Goal: Answer question/provide support

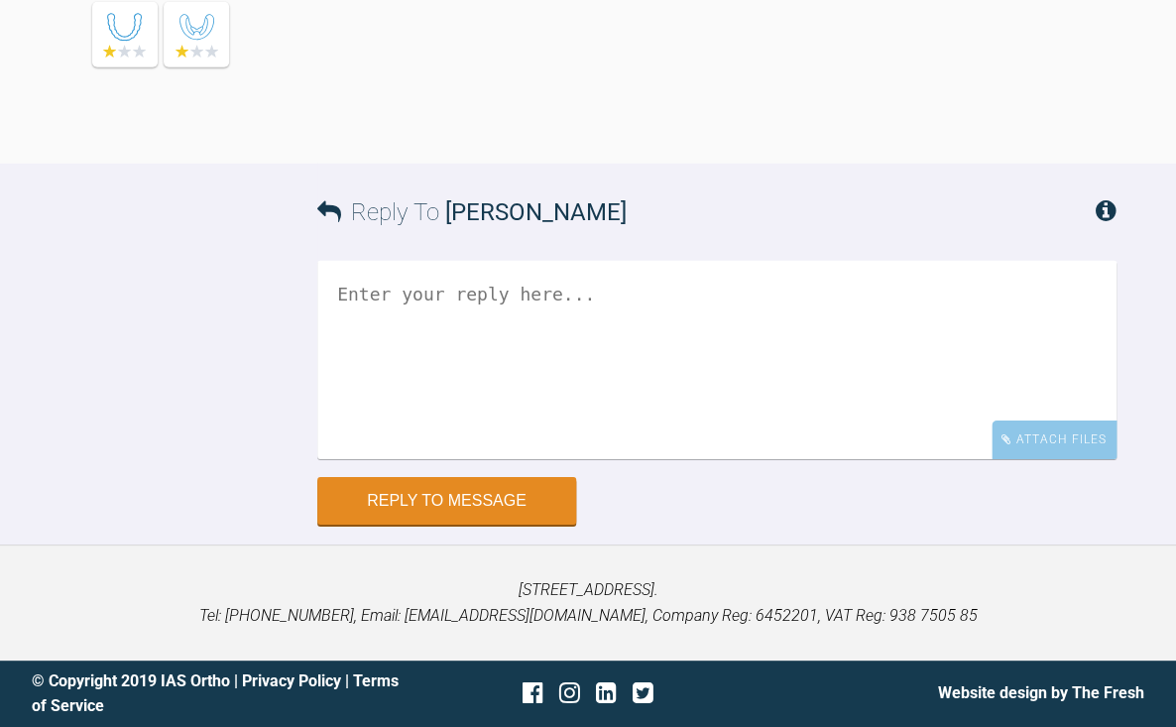
scroll to position [23609, 0]
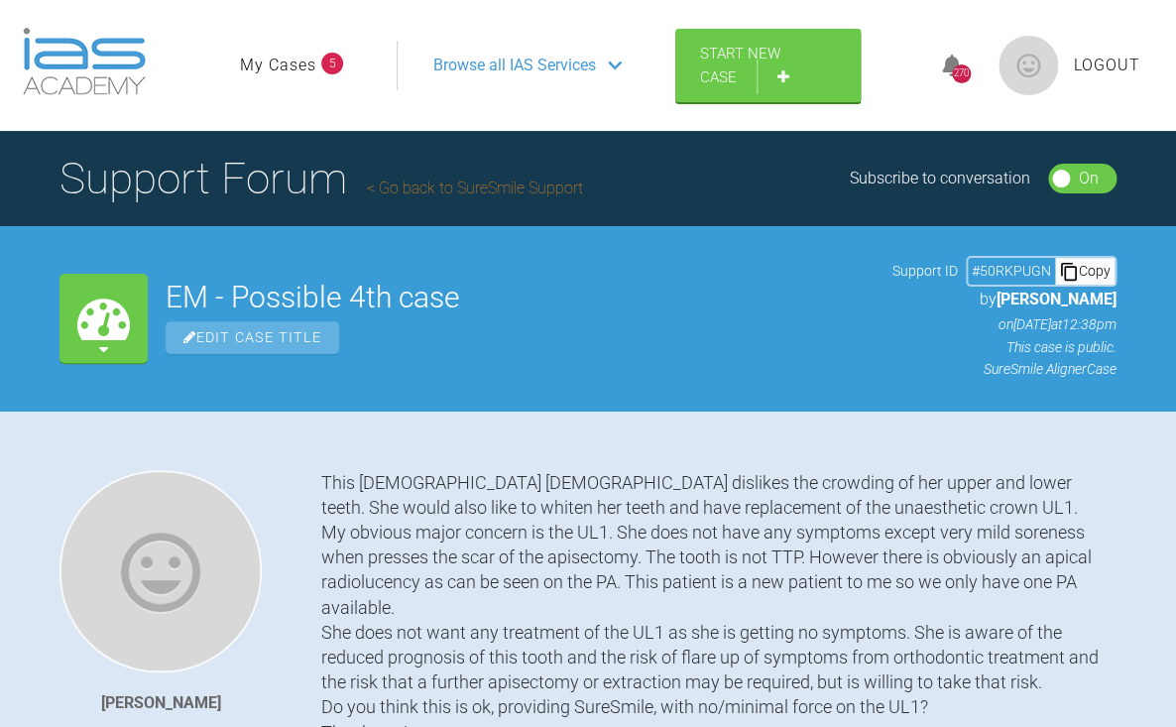
click at [494, 368] on div "EM - Possible 4th case Edit Case Title Support ID # 50RKPUGN Copy by Cathryn Sh…" at bounding box center [641, 318] width 951 height 124
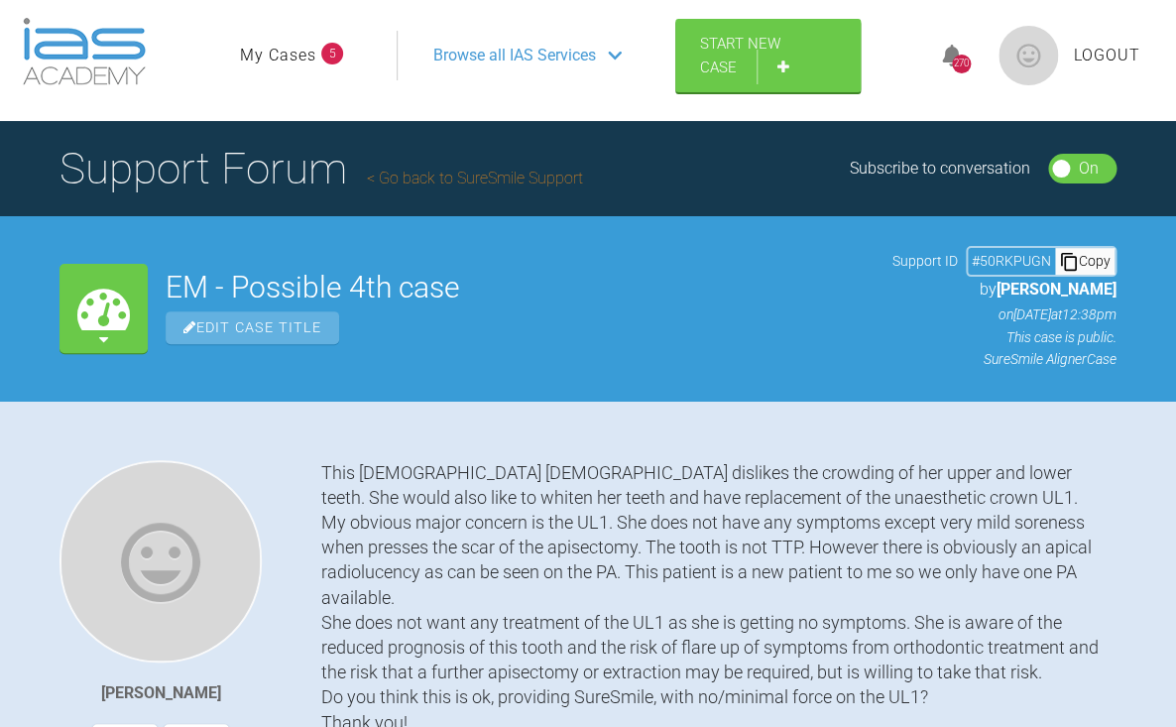
click at [494, 181] on link "Go back to SureSmile Support" at bounding box center [475, 178] width 216 height 19
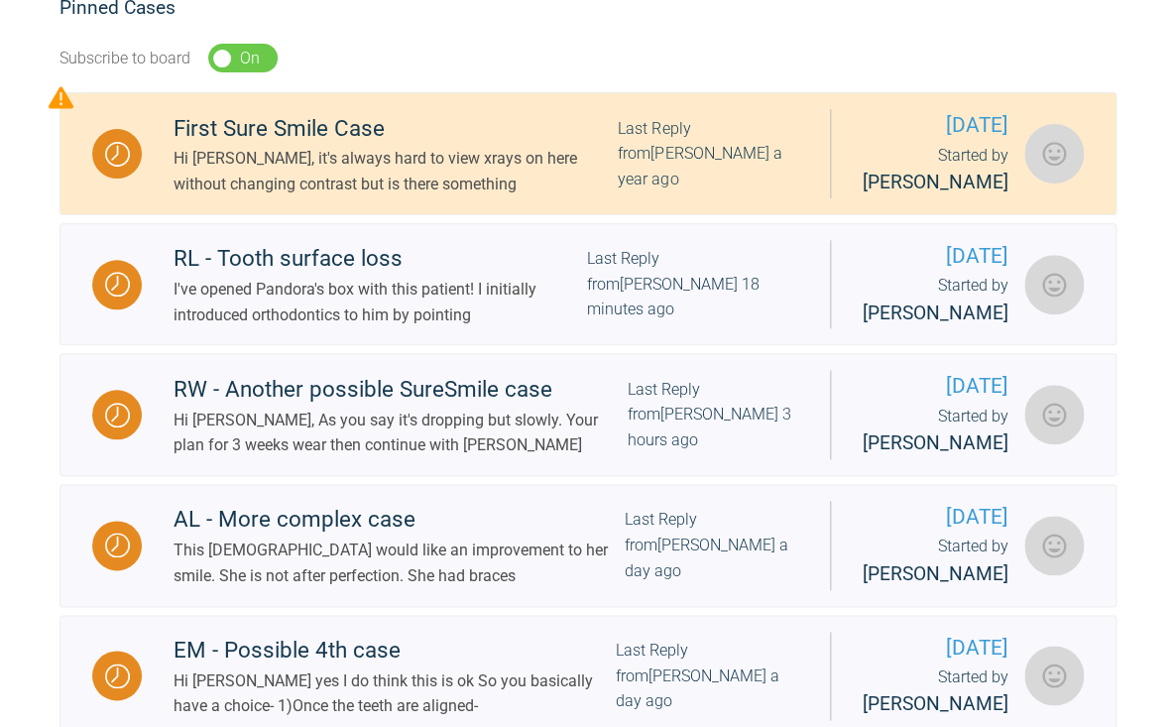
click at [326, 327] on div "I've opened Pandora's box with this patient! I initially introduced orthodontic…" at bounding box center [381, 302] width 414 height 51
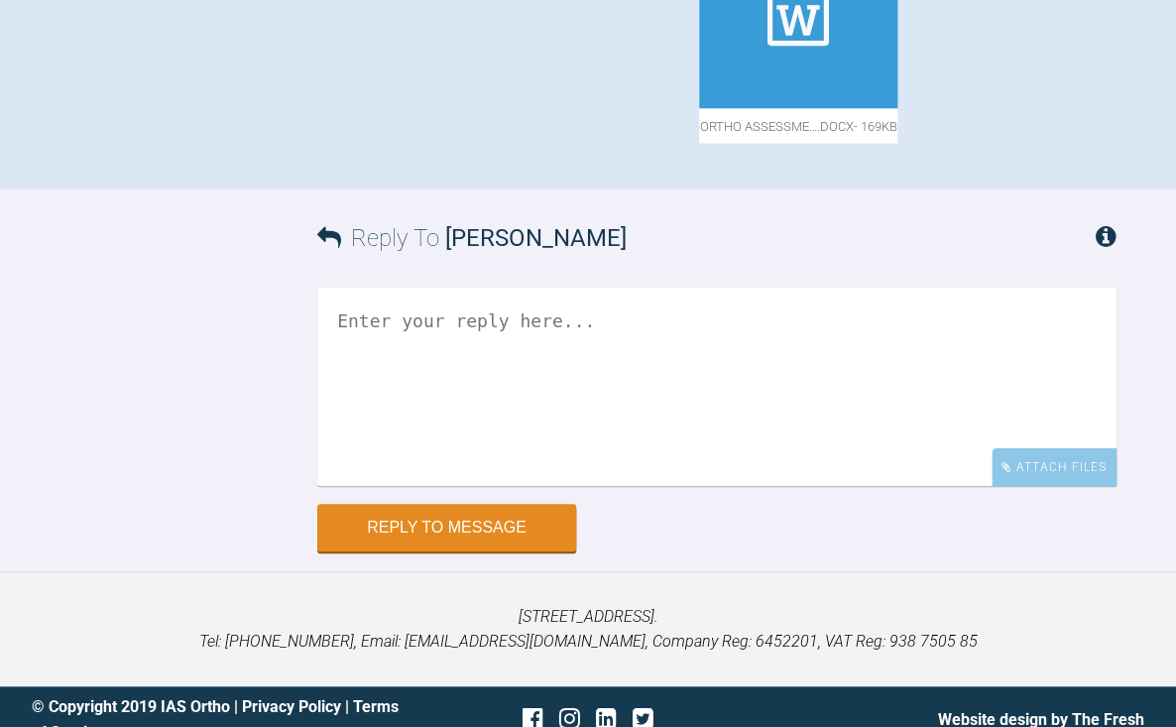
scroll to position [1150, 0]
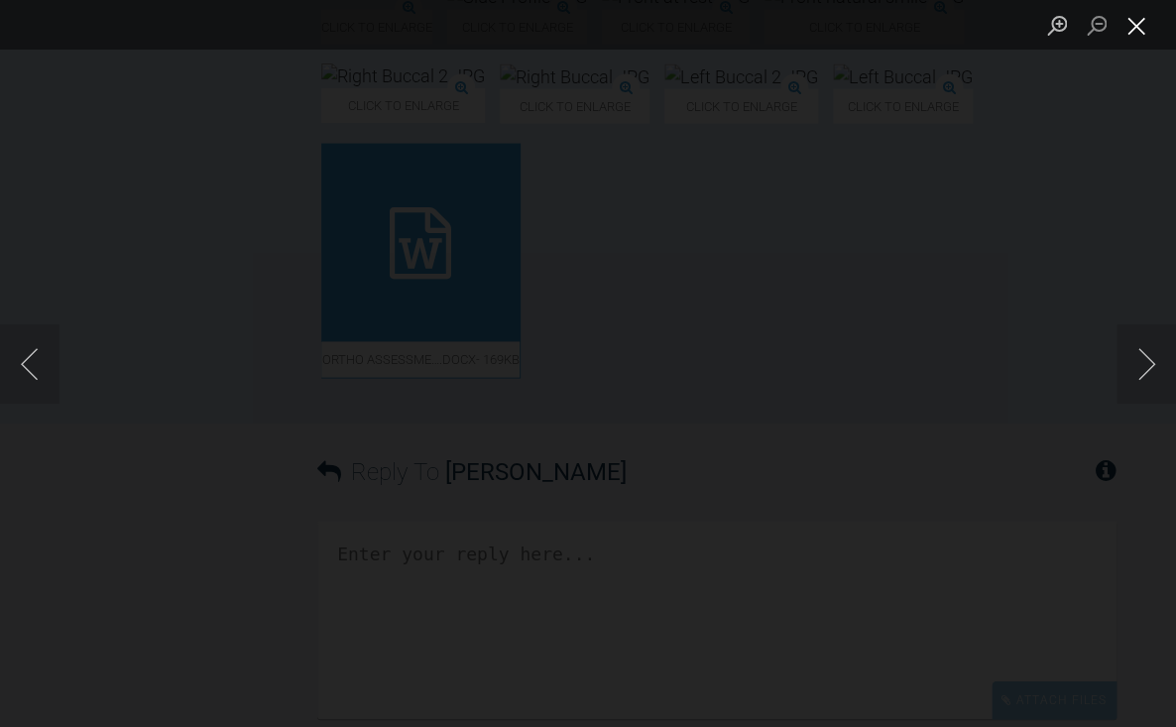
click at [1134, 24] on button "Close lightbox" at bounding box center [1137, 25] width 40 height 35
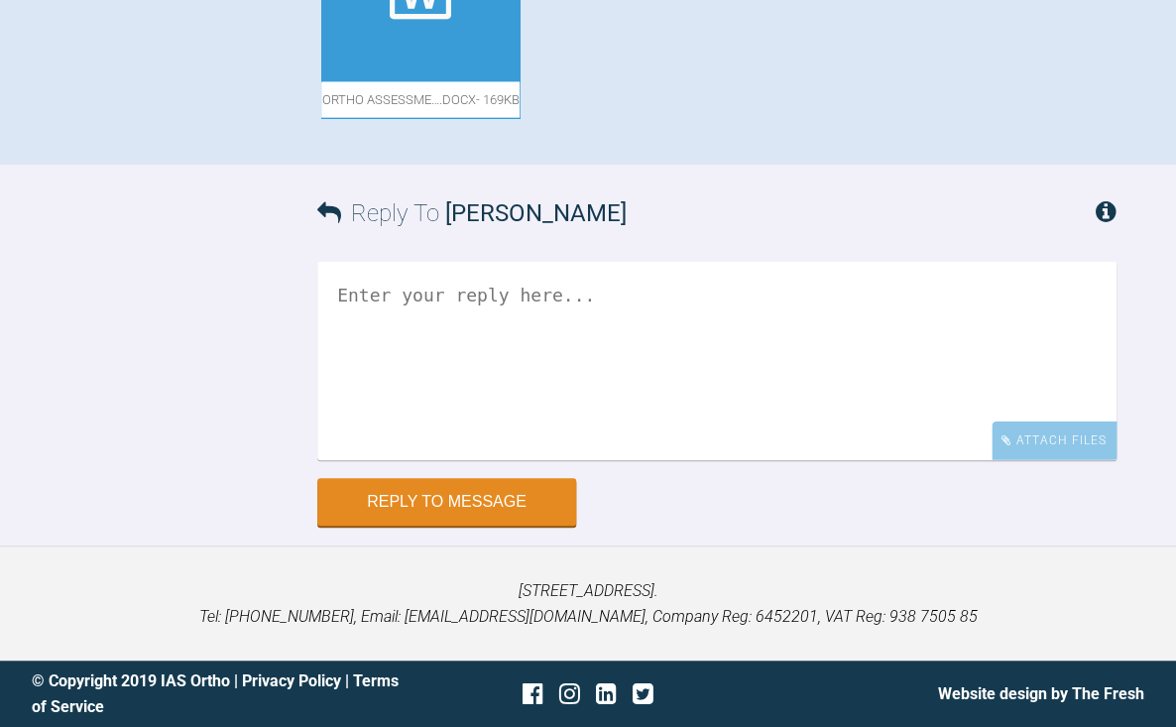
scroll to position [1559, 0]
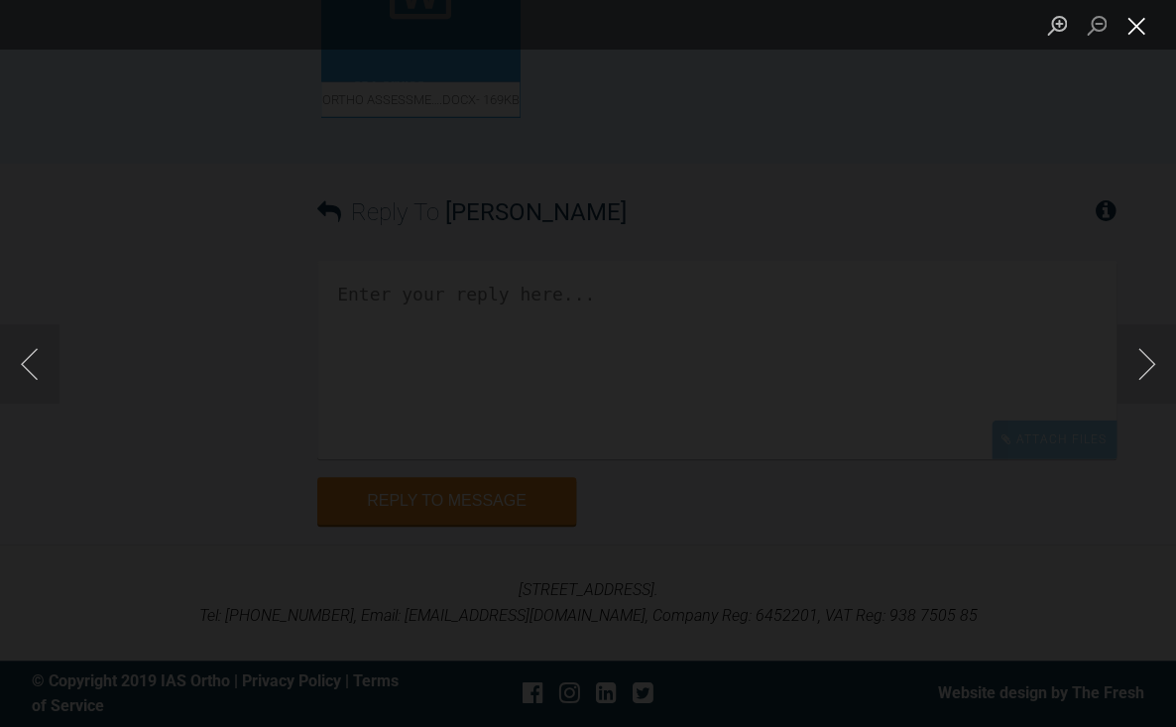
click at [1137, 32] on button "Close lightbox" at bounding box center [1137, 25] width 40 height 35
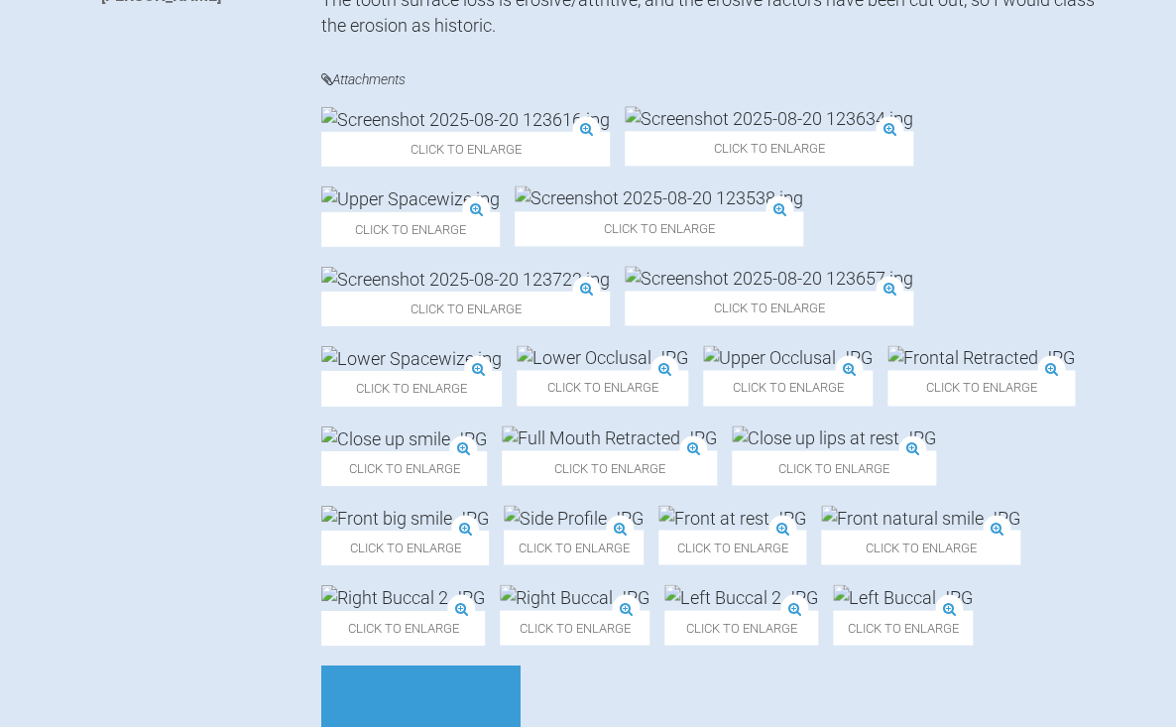
scroll to position [705, 0]
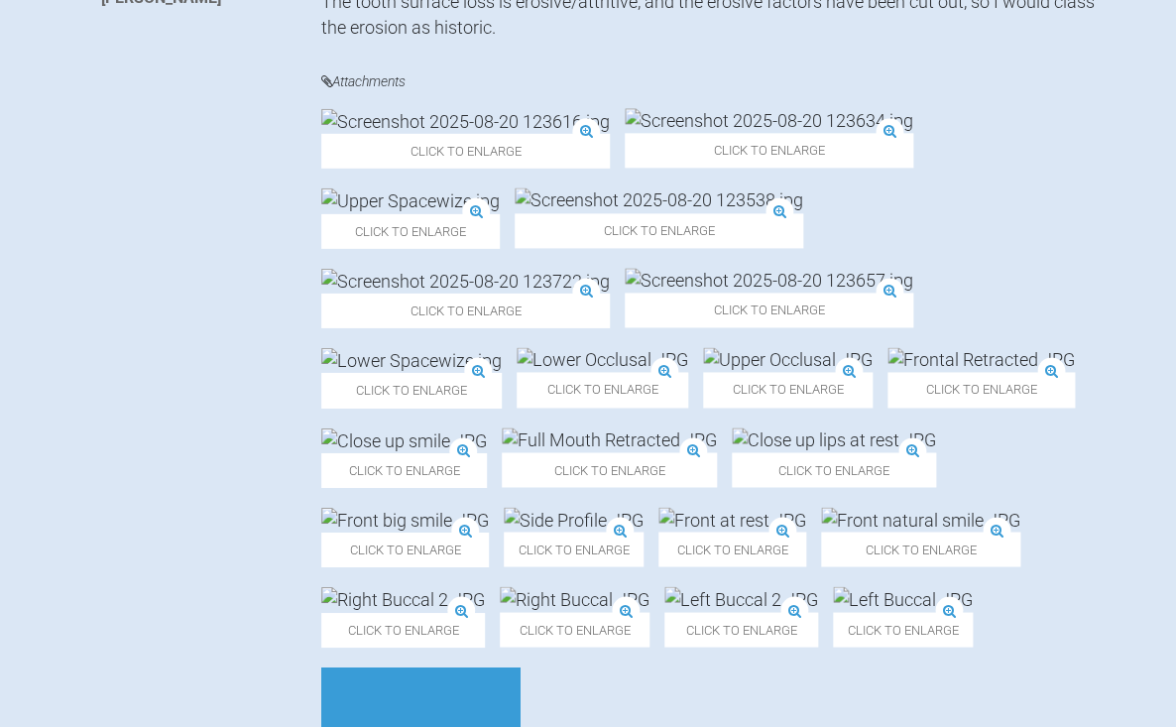
click at [610, 294] on img at bounding box center [465, 281] width 289 height 25
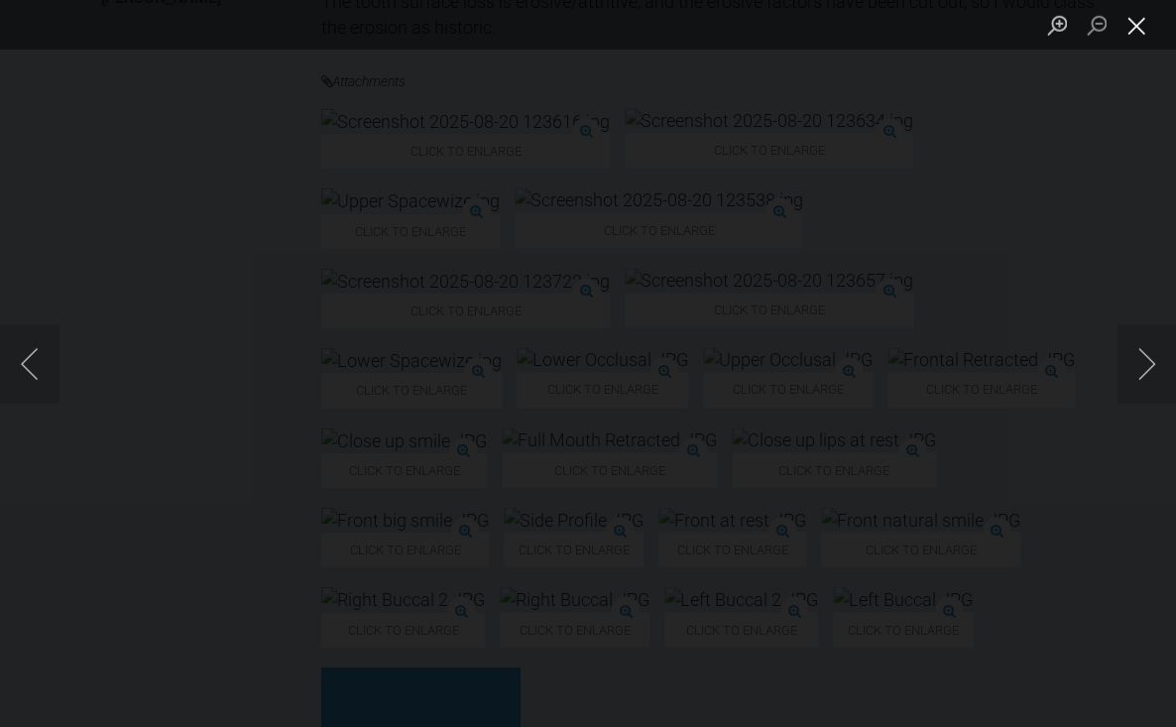
click at [1132, 29] on button "Close lightbox" at bounding box center [1137, 25] width 40 height 35
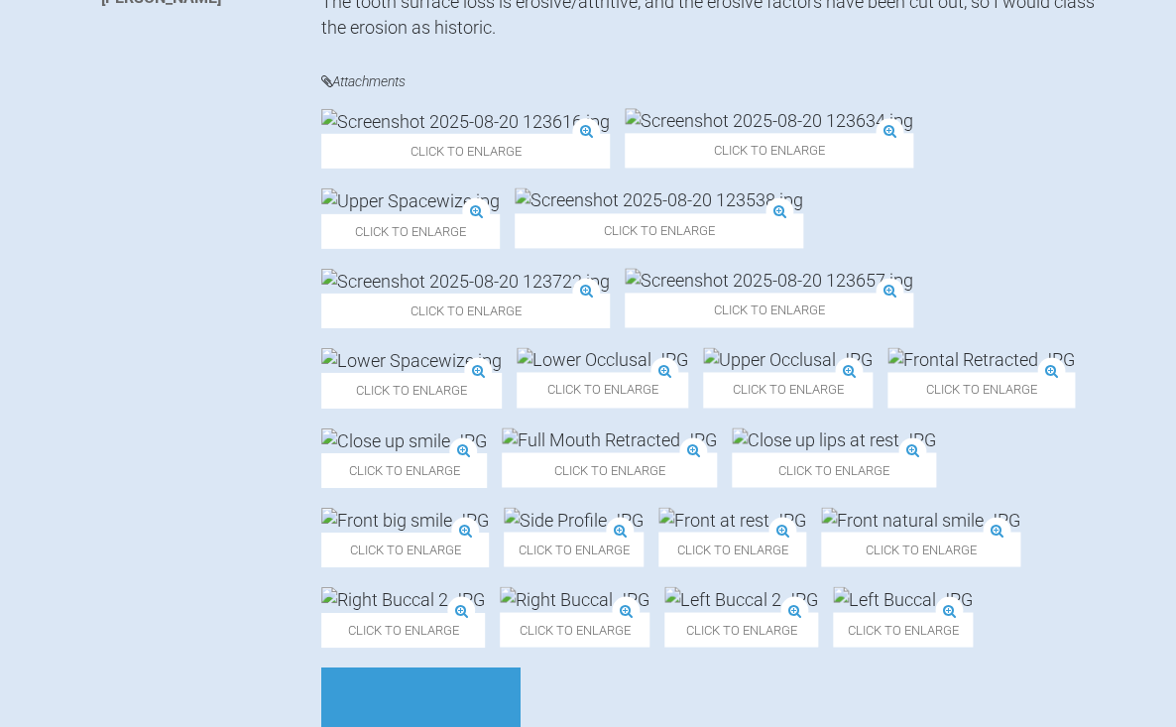
click at [515, 213] on img at bounding box center [659, 200] width 289 height 25
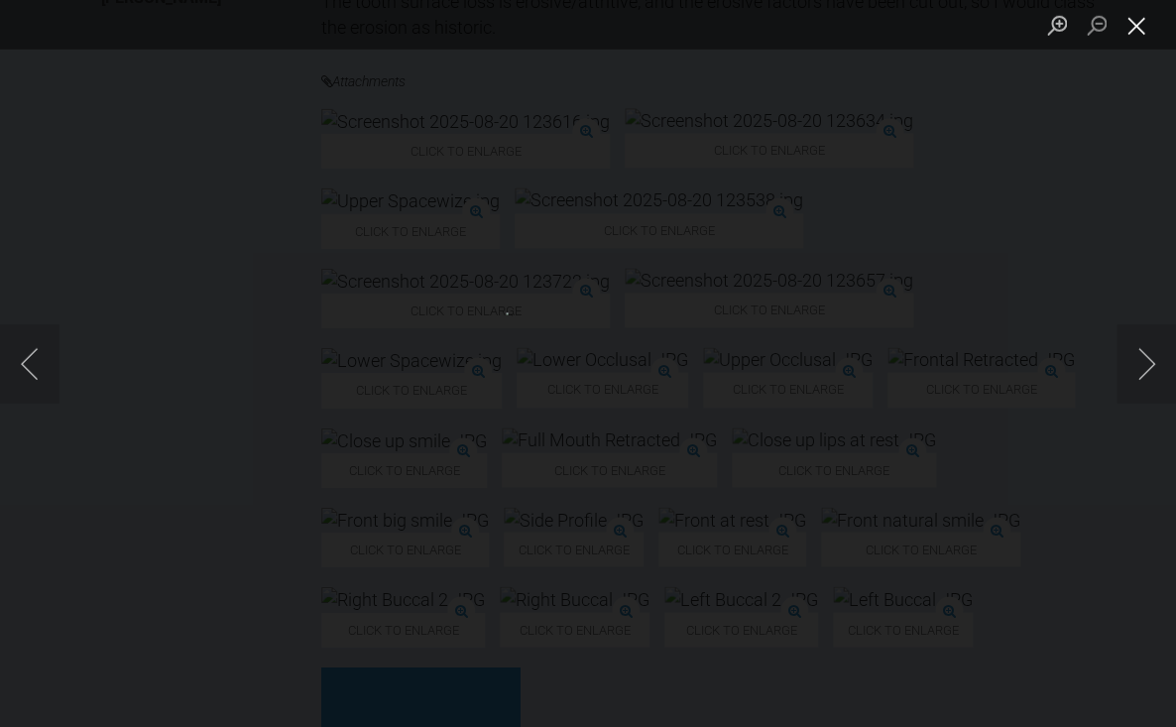
click at [1145, 29] on button "Close lightbox" at bounding box center [1137, 25] width 40 height 35
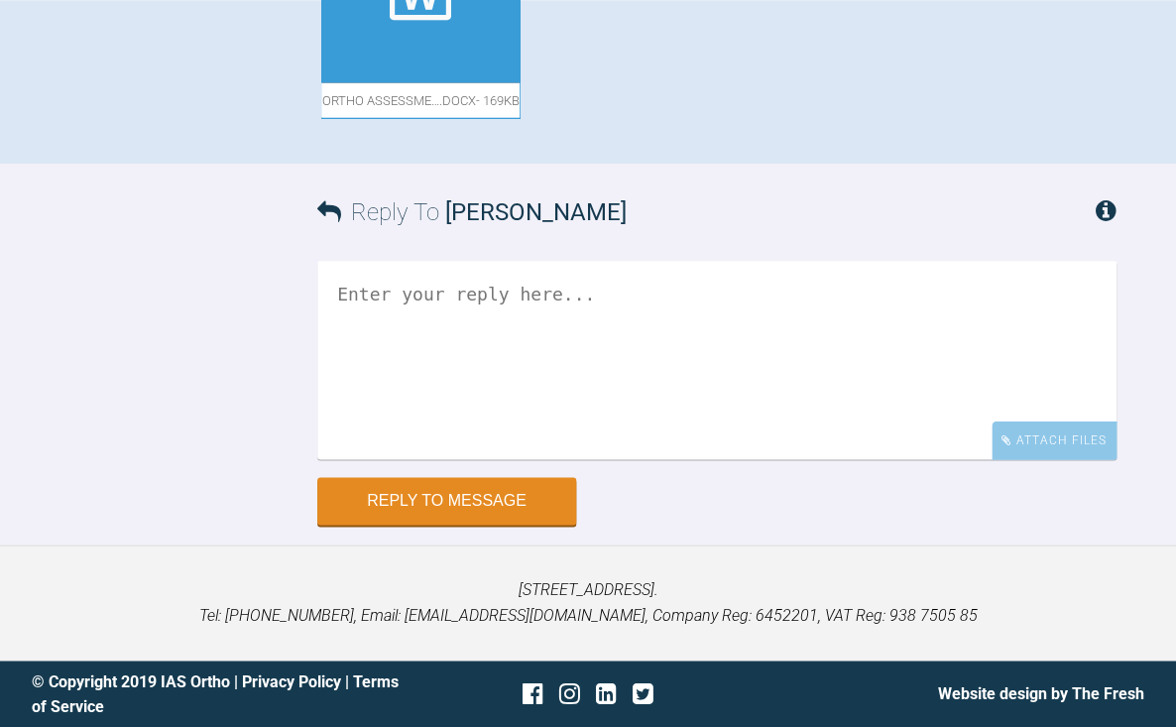
scroll to position [1634, 0]
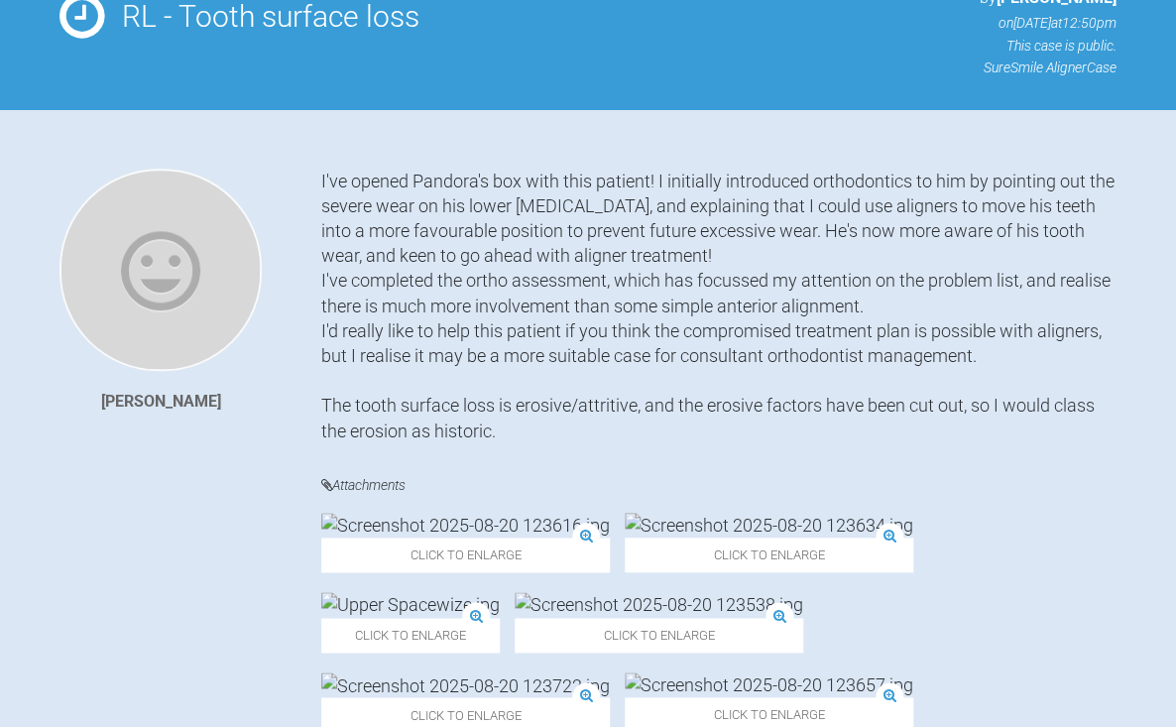
scroll to position [303, 0]
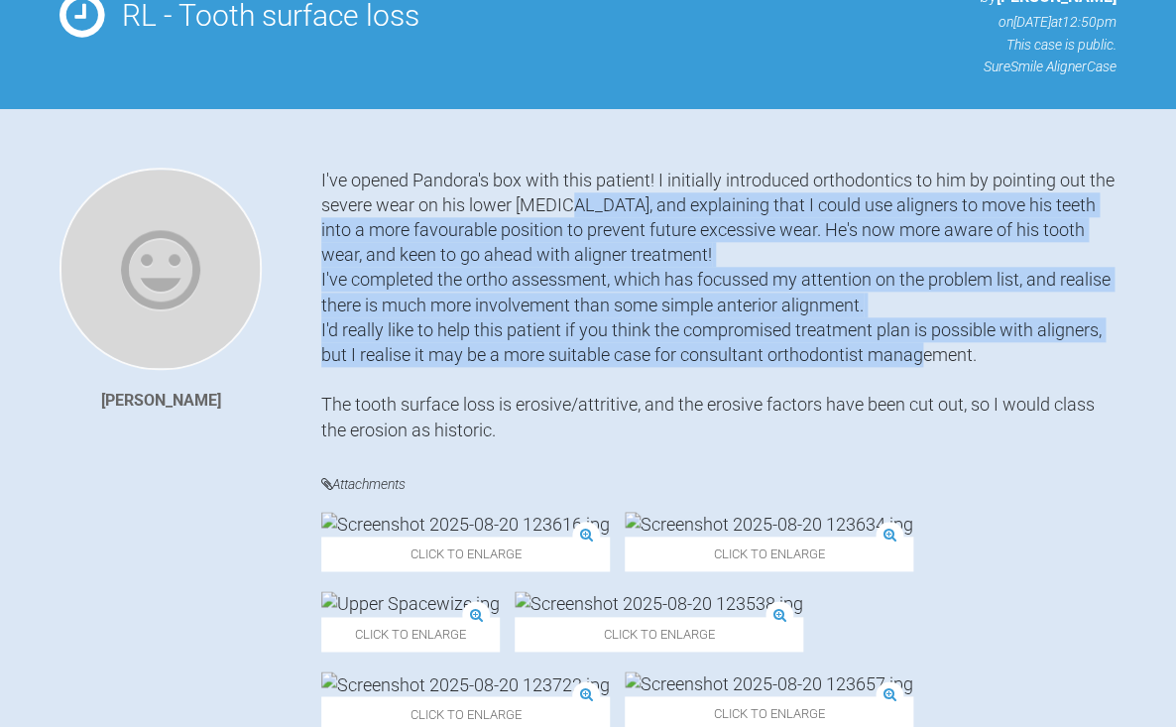
drag, startPoint x: 589, startPoint y: 204, endPoint x: 647, endPoint y: 370, distance: 175.4
click at [647, 370] on div "I've opened Pandora's box with this patient! I initially introduced orthodontic…" at bounding box center [719, 305] width 796 height 275
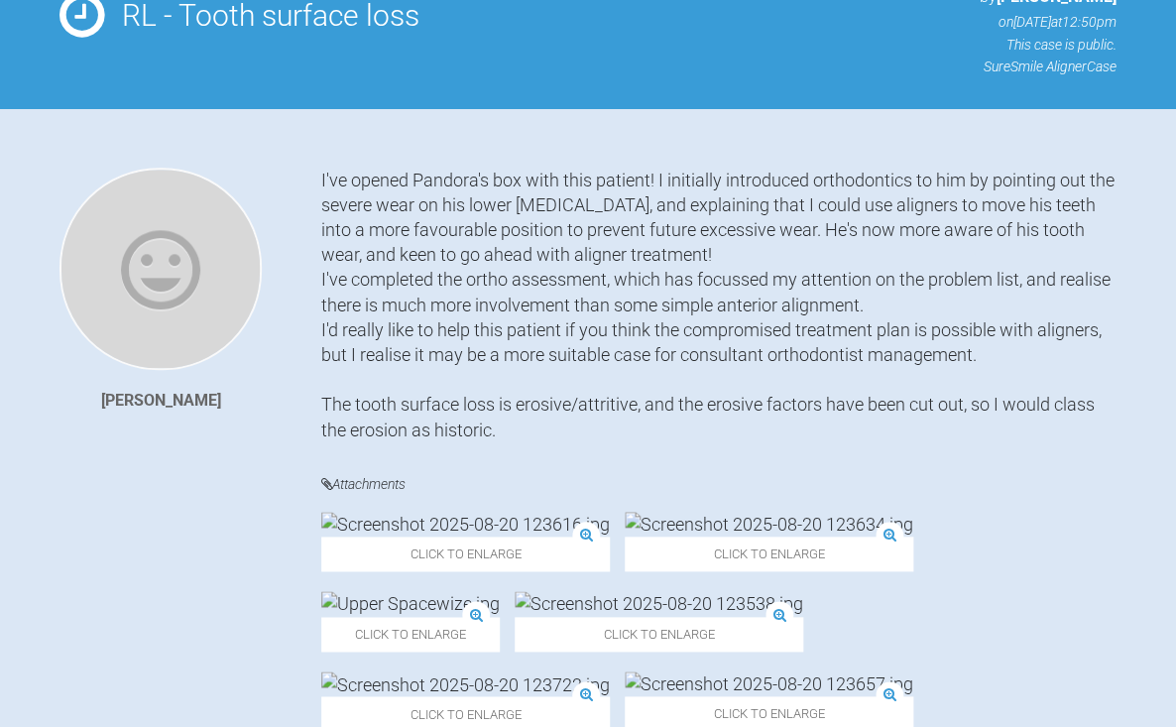
click at [647, 370] on div "I've opened Pandora's box with this patient! I initially introduced orthodontic…" at bounding box center [719, 305] width 796 height 275
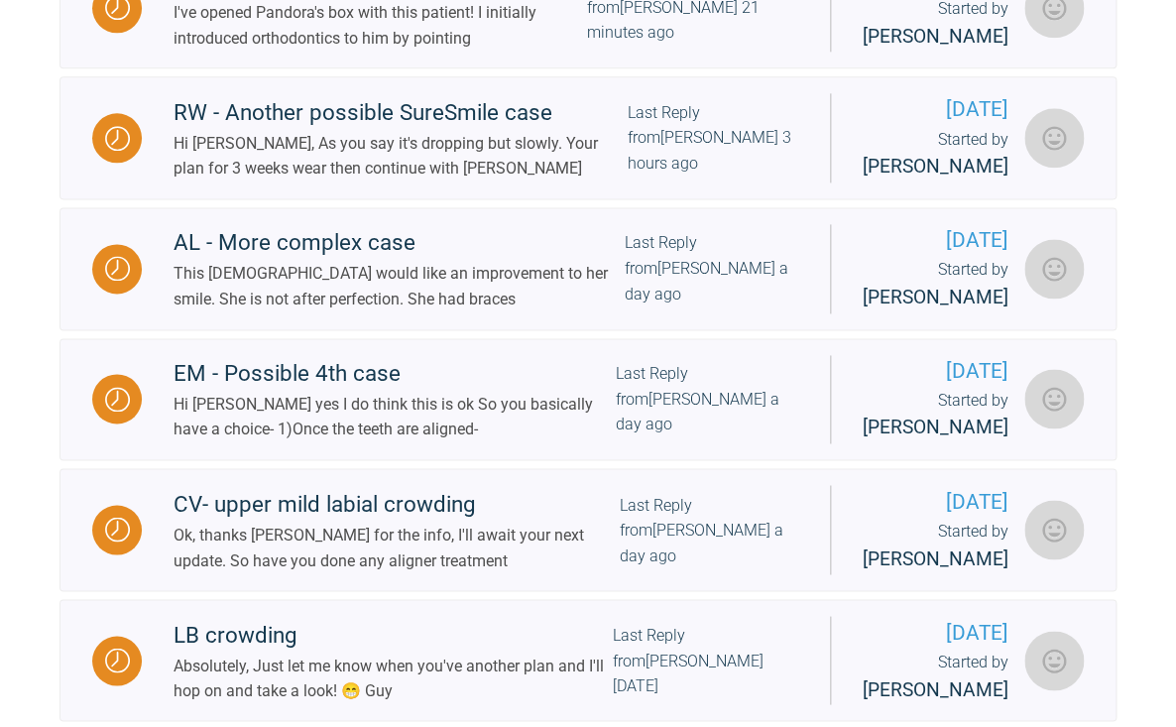
scroll to position [700, 0]
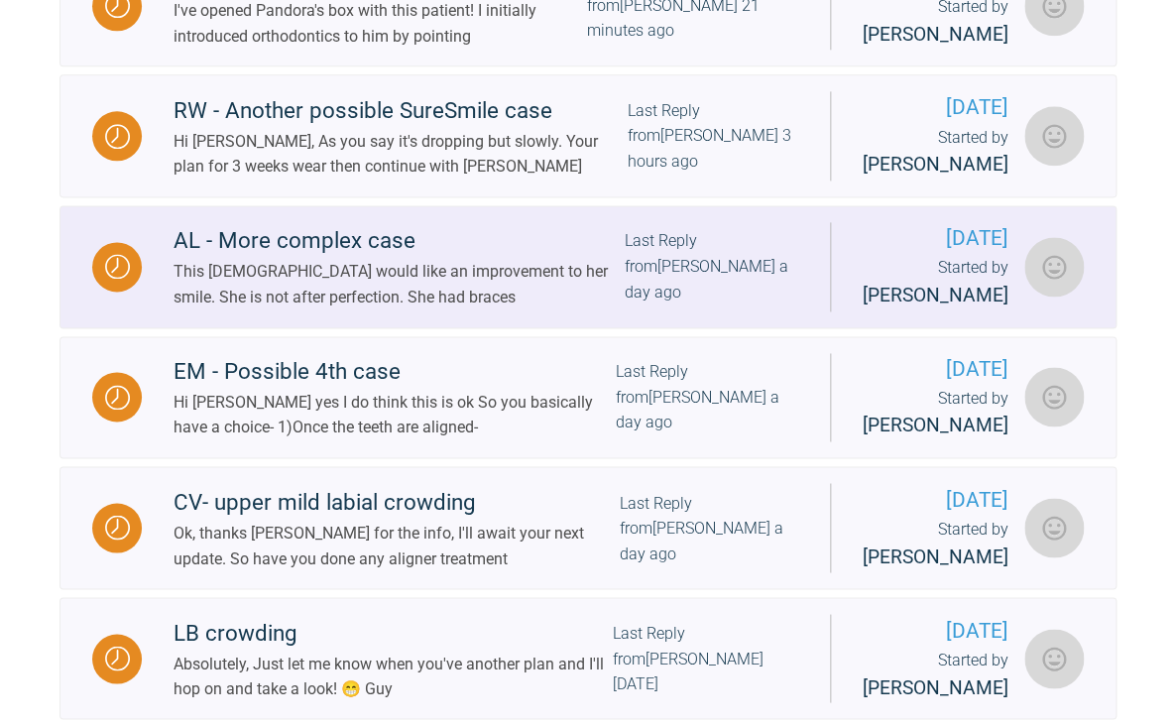
click at [474, 309] on div "This 39 year old would like an improvement to her smile. She is not after perfe…" at bounding box center [399, 284] width 451 height 51
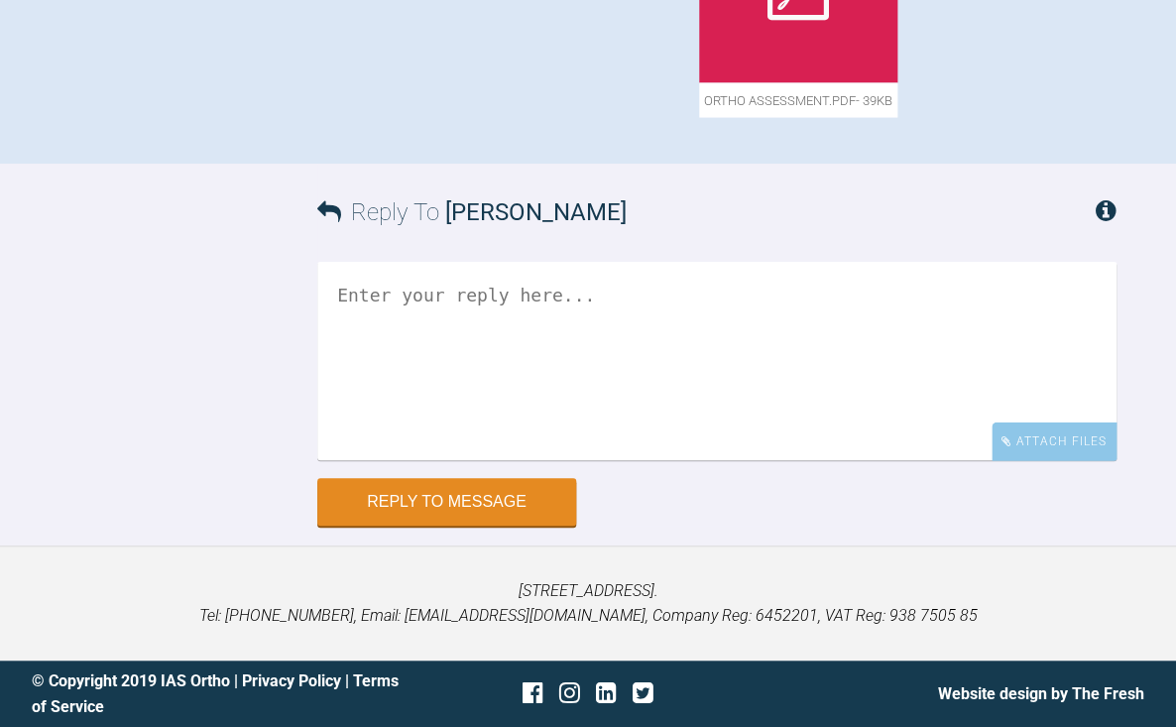
scroll to position [1438, 0]
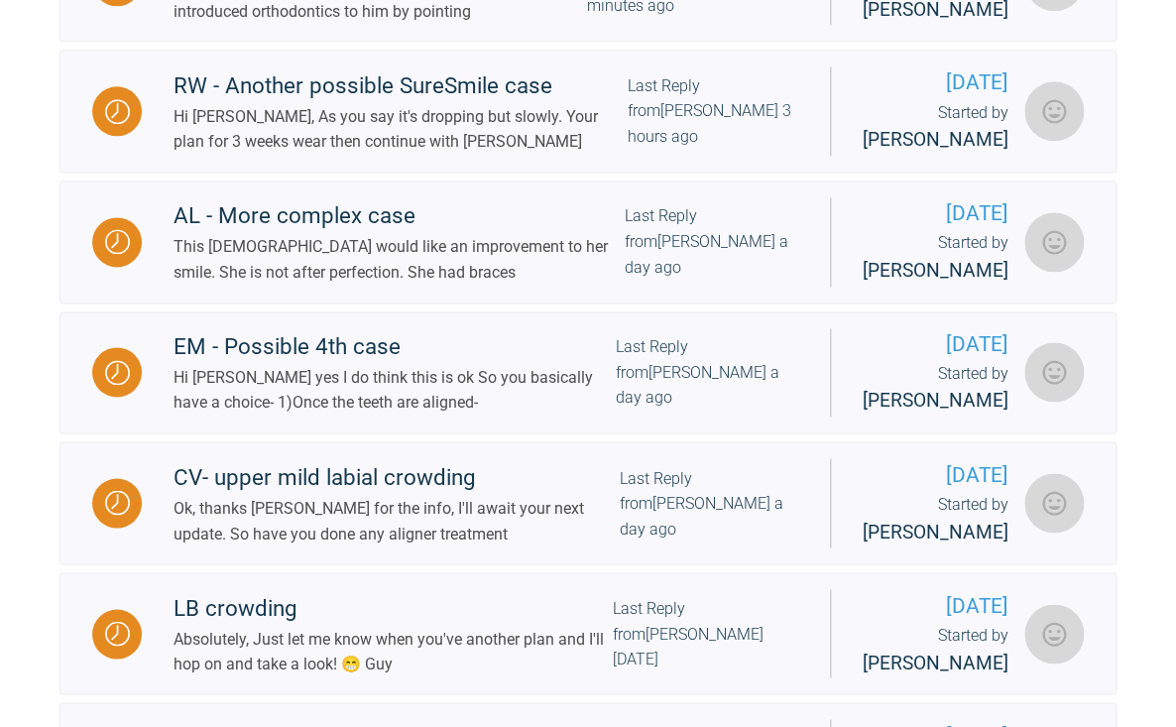
scroll to position [732, 0]
